Goal: Register for event/course

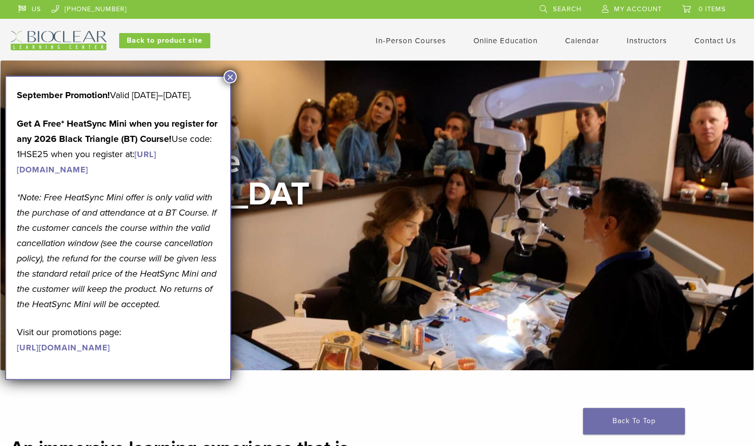
click at [392, 44] on link "In-Person Courses" at bounding box center [411, 40] width 70 height 9
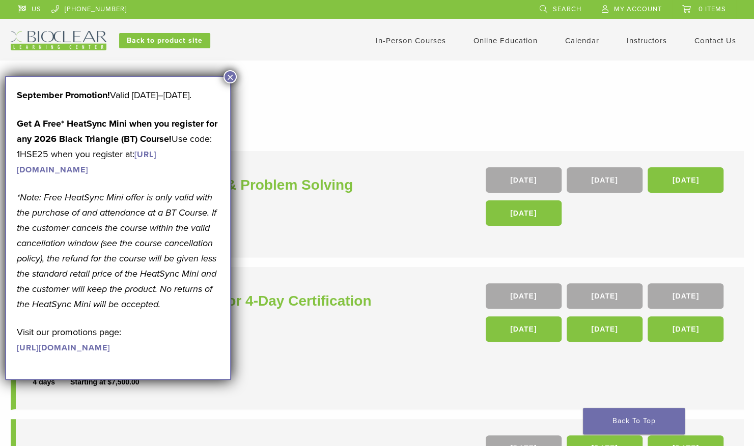
click at [228, 75] on button "×" at bounding box center [229, 76] width 13 height 13
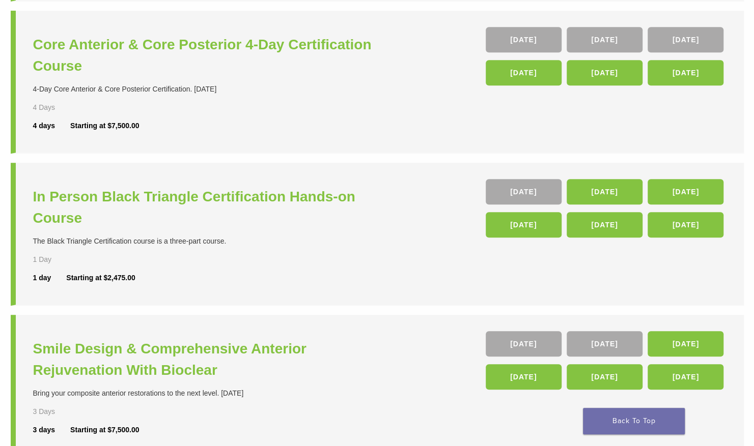
scroll to position [258, 0]
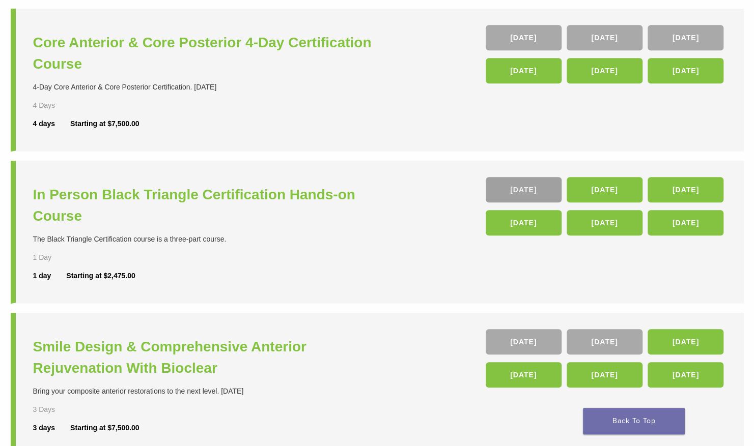
click at [502, 190] on link "[DATE]" at bounding box center [523, 189] width 76 height 25
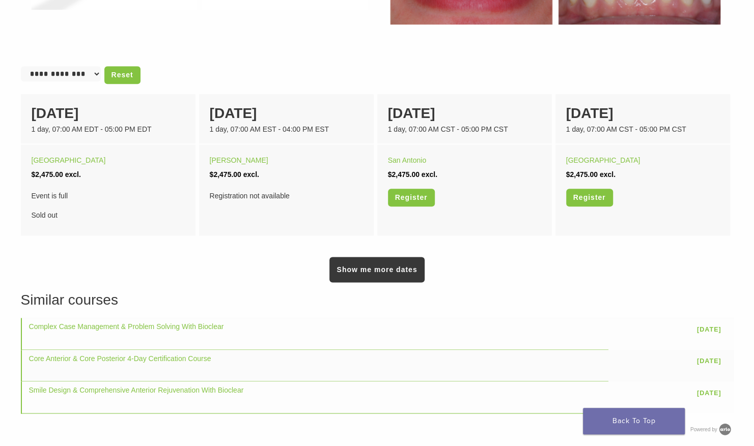
scroll to position [641, 0]
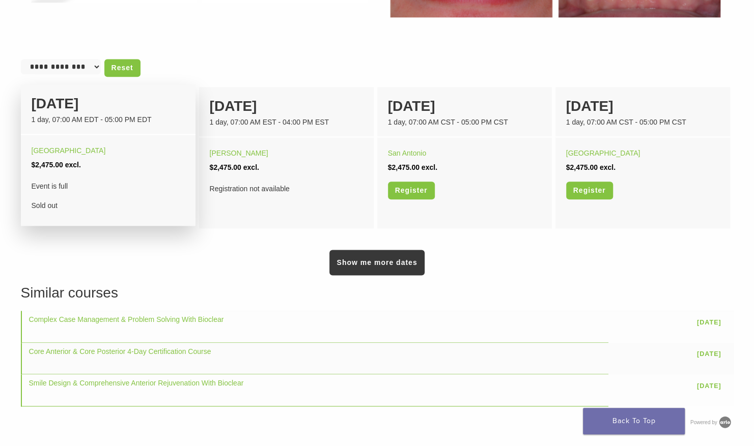
click at [80, 113] on div "[DATE]" at bounding box center [108, 103] width 153 height 21
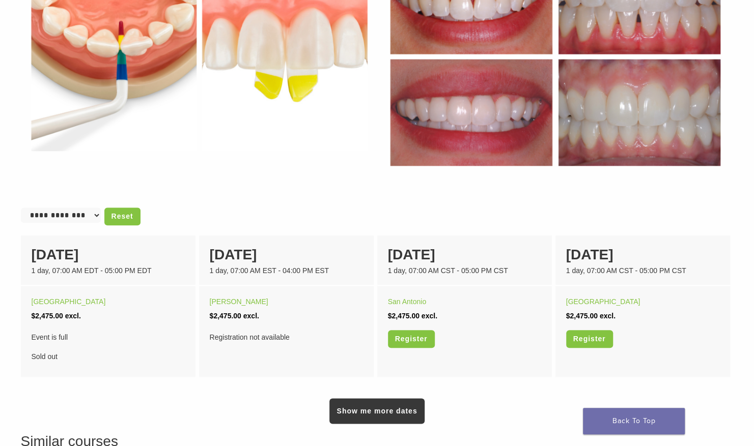
scroll to position [494, 0]
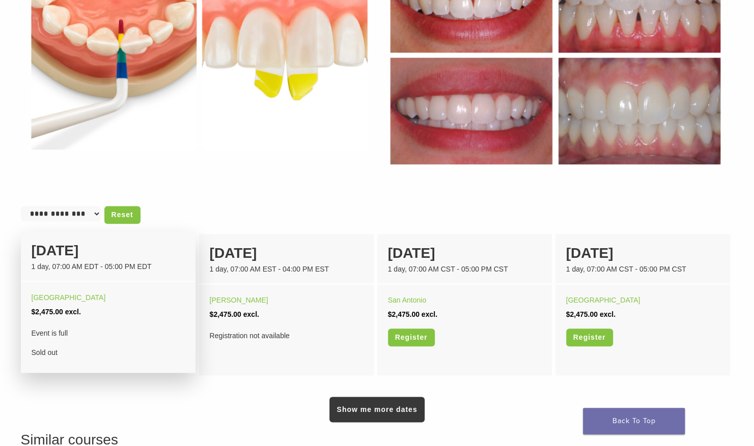
click at [61, 254] on div "[DATE]" at bounding box center [108, 250] width 153 height 21
drag, startPoint x: 61, startPoint y: 254, endPoint x: 98, endPoint y: 296, distance: 56.6
click at [98, 296] on div "[GEOGRAPHIC_DATA]" at bounding box center [108, 298] width 153 height 14
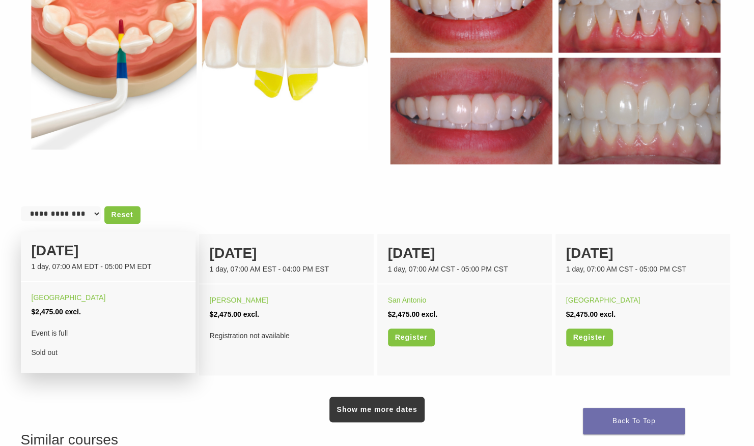
click at [38, 334] on span "Event is full" at bounding box center [108, 333] width 153 height 14
drag, startPoint x: 38, startPoint y: 334, endPoint x: 111, endPoint y: 344, distance: 73.4
click at [111, 344] on div "Event is full Sold out" at bounding box center [108, 343] width 153 height 34
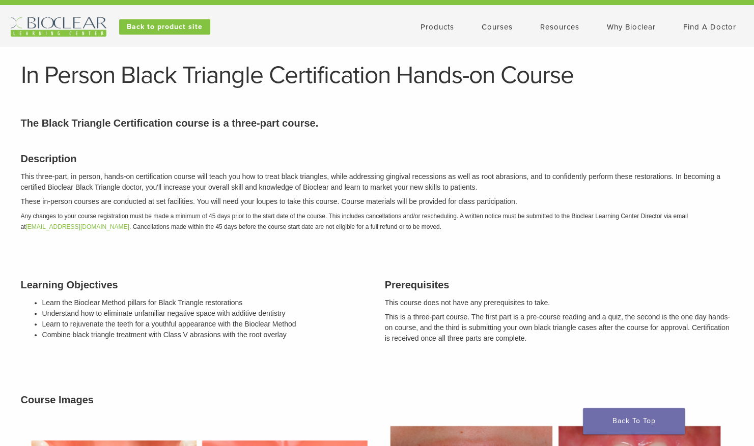
scroll to position [13, 0]
